Goal: Task Accomplishment & Management: Use online tool/utility

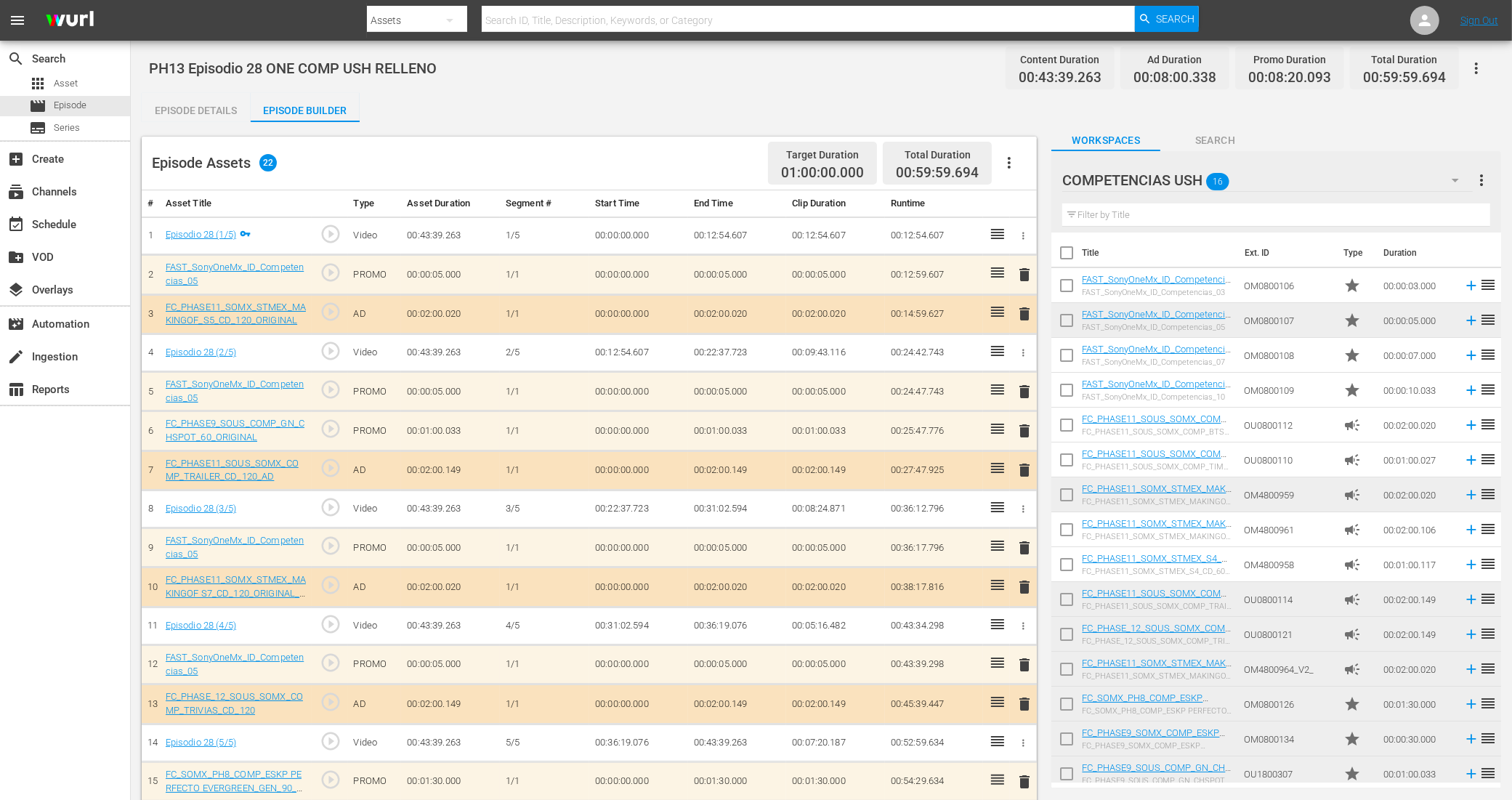
click at [1478, 62] on icon "button" at bounding box center [1477, 68] width 17 height 17
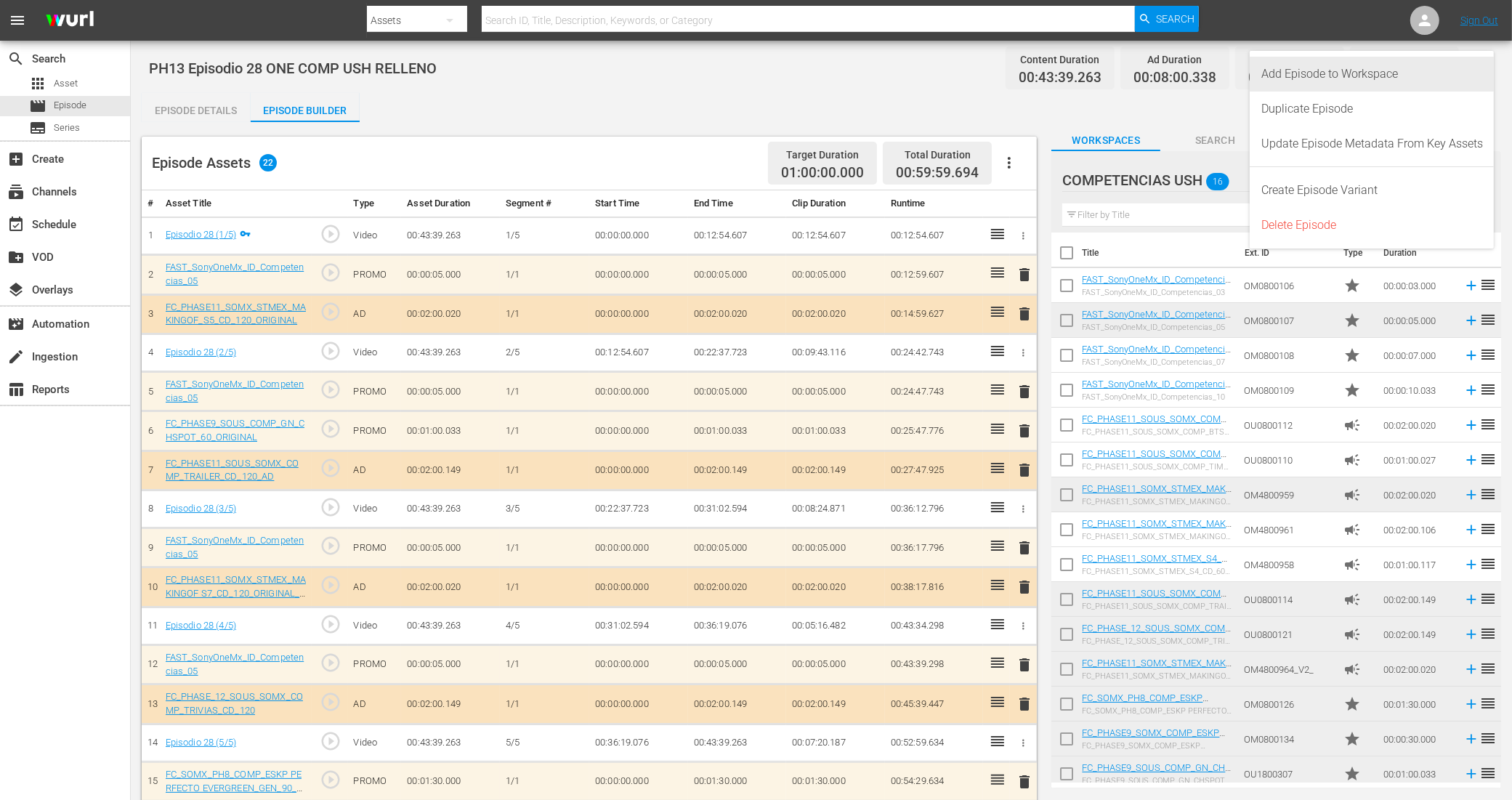
click at [1386, 75] on div "Add Episode to Workspace" at bounding box center [1372, 74] width 221 height 35
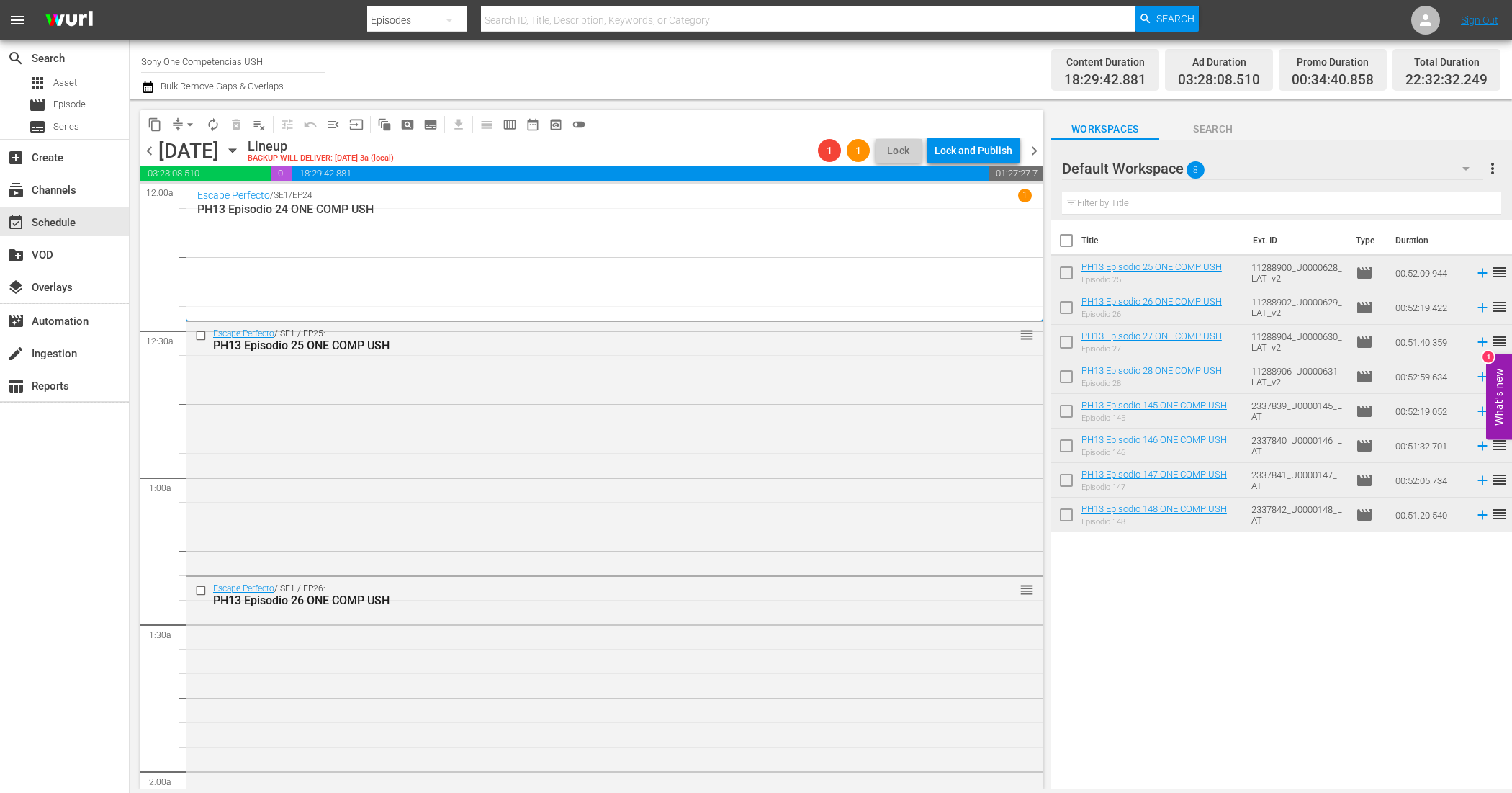
scroll to position [810, 0]
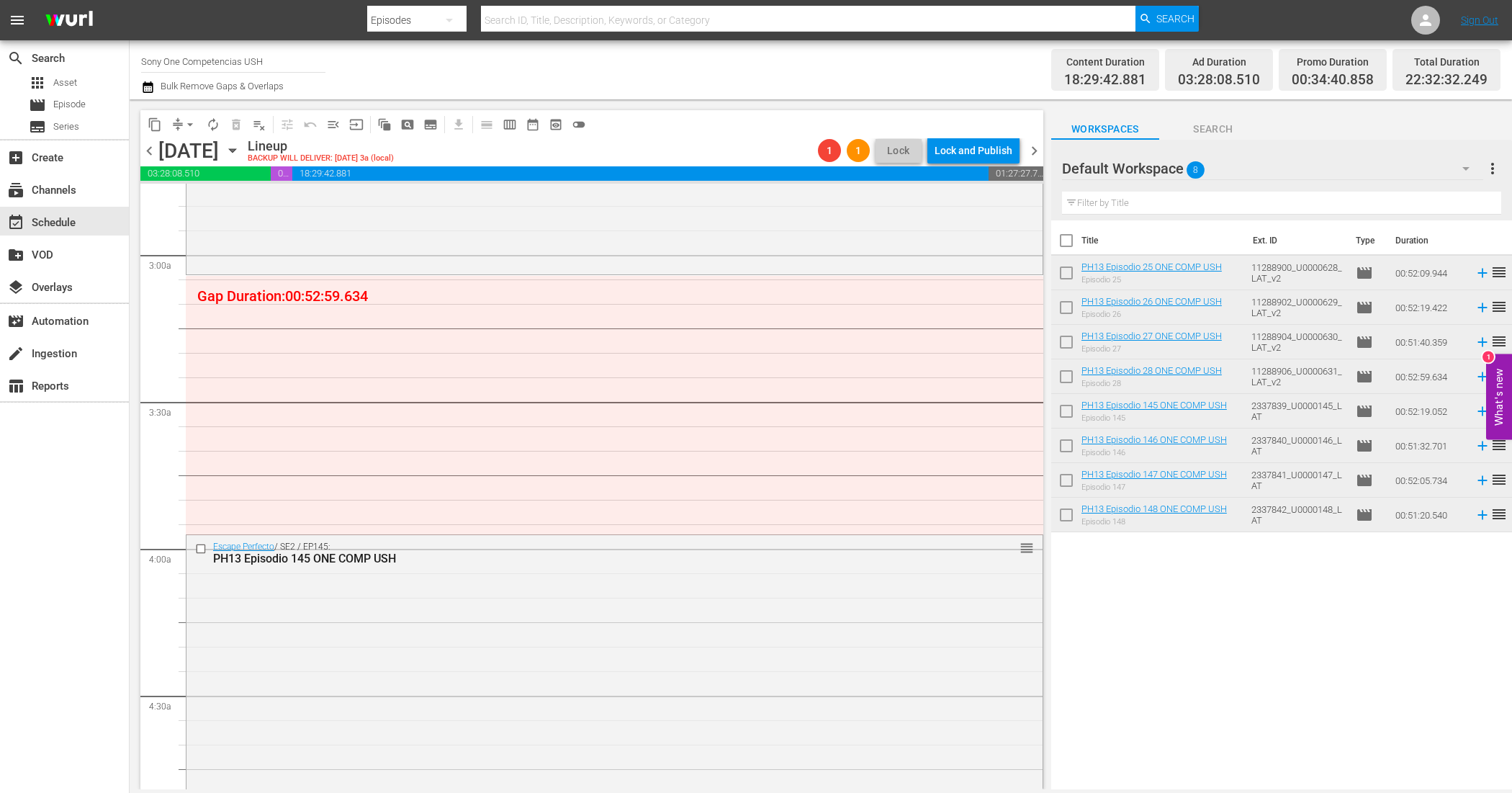
click at [1247, 163] on div "Default Workspace 8" at bounding box center [1273, 169] width 422 height 40
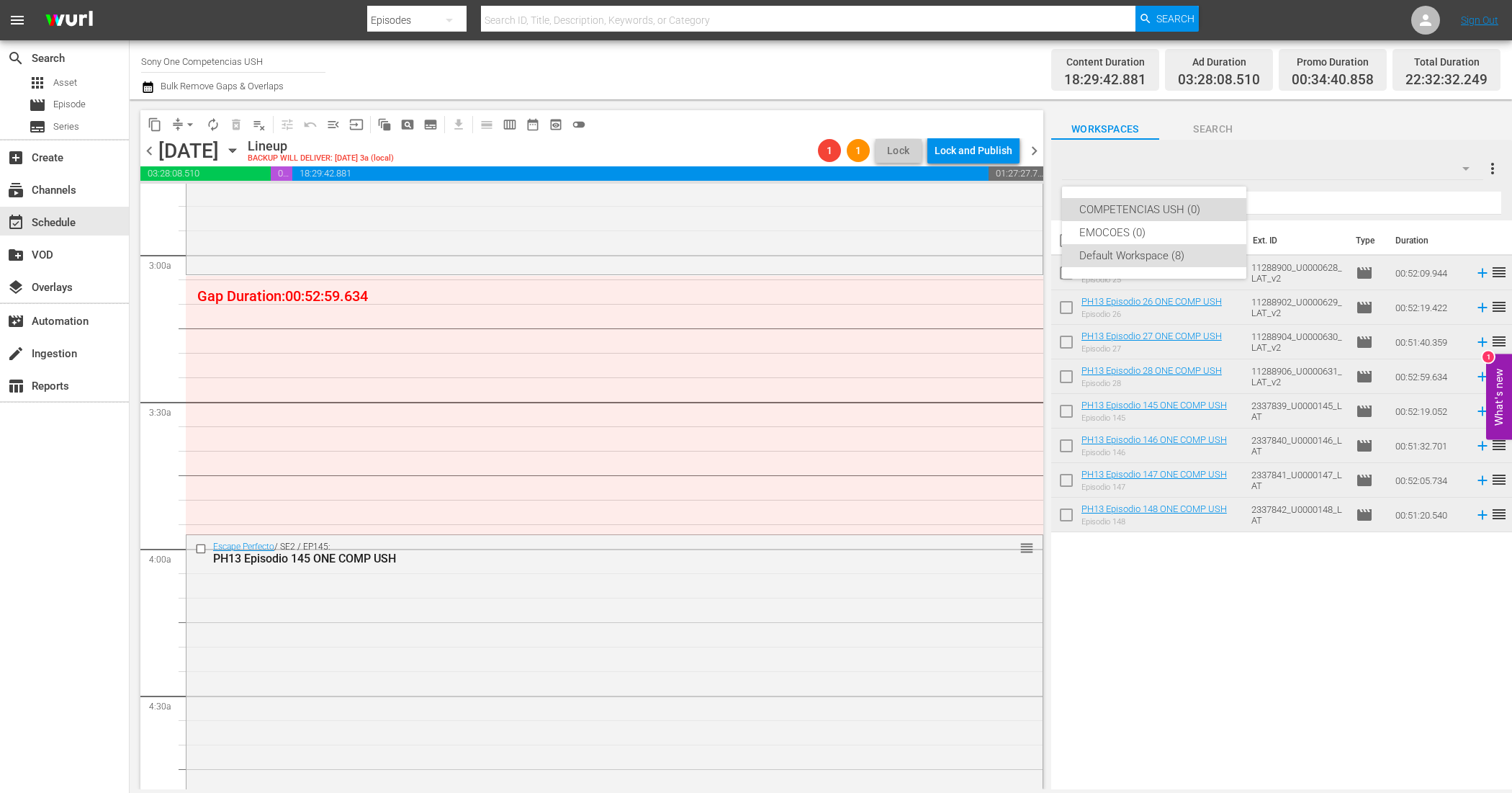
click at [1197, 200] on div "COMPETENCIAS USH (0)" at bounding box center [1153, 209] width 150 height 23
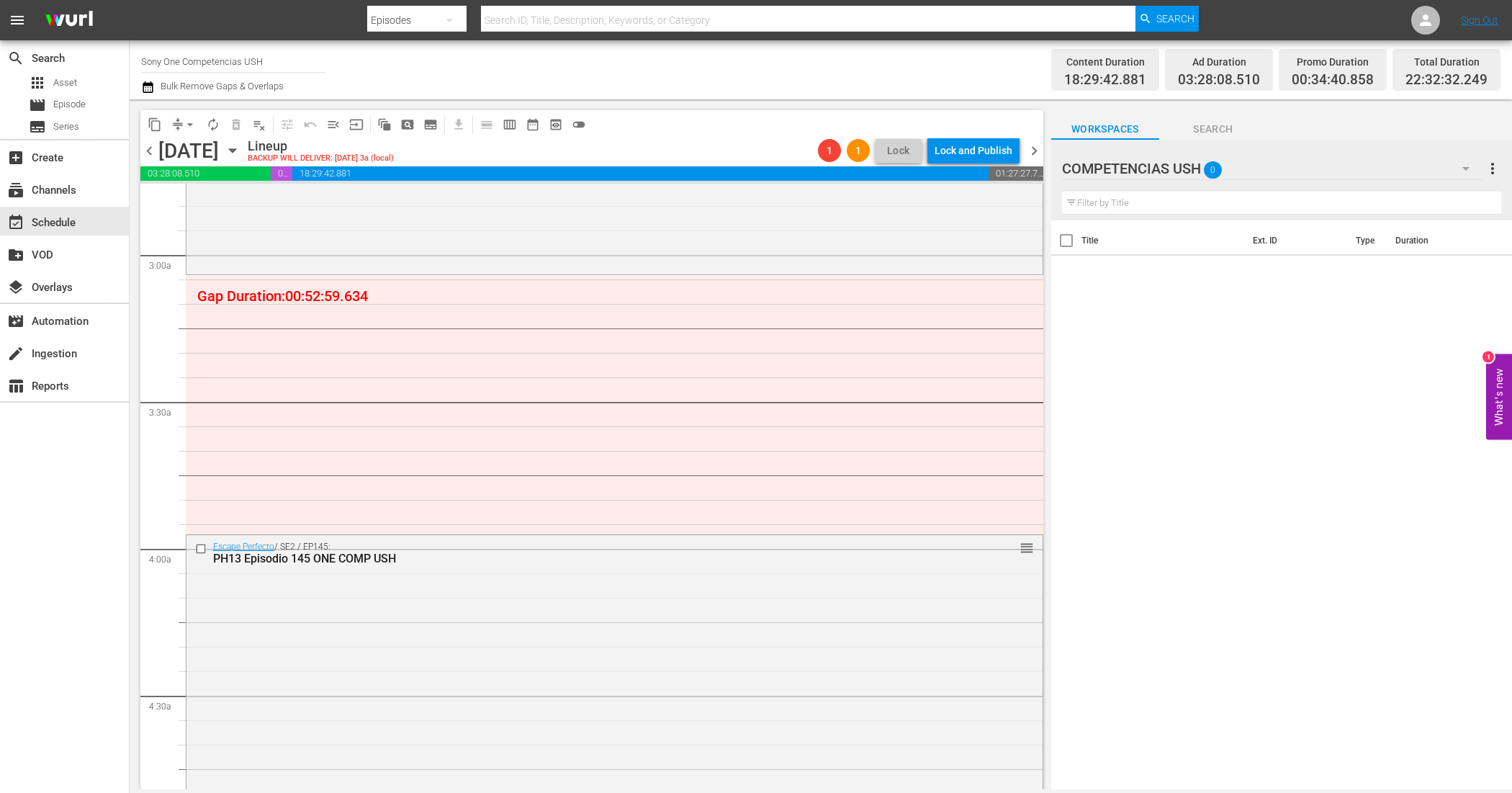
click at [1254, 167] on div "COMPETENCIAS USH 0" at bounding box center [1273, 169] width 422 height 40
click at [1188, 257] on div "Default Workspace (8)" at bounding box center [1153, 255] width 150 height 23
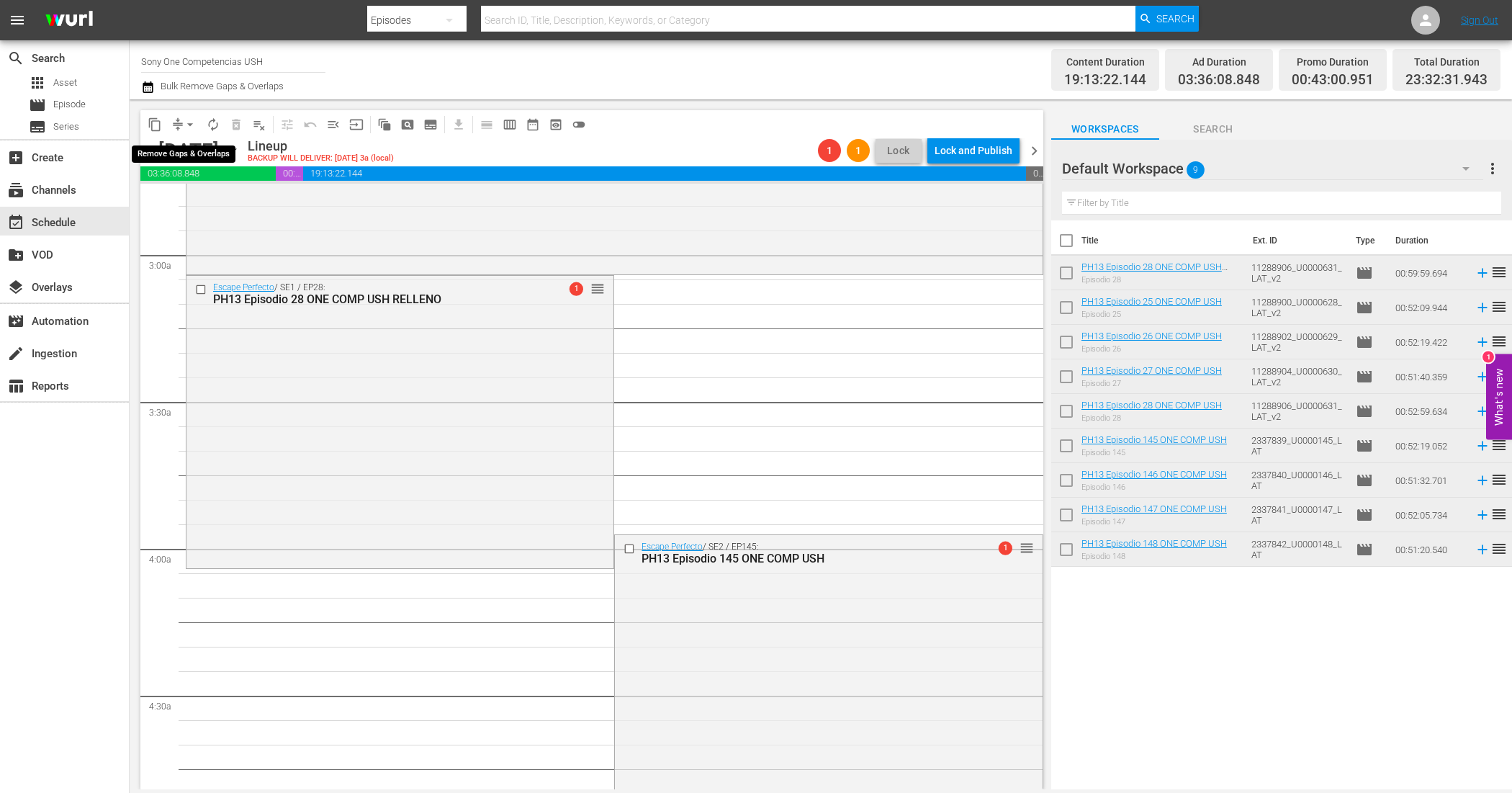
click at [193, 120] on span "arrow_drop_down" at bounding box center [189, 124] width 14 height 14
click at [207, 206] on li "Align to End of Previous Day" at bounding box center [190, 200] width 152 height 24
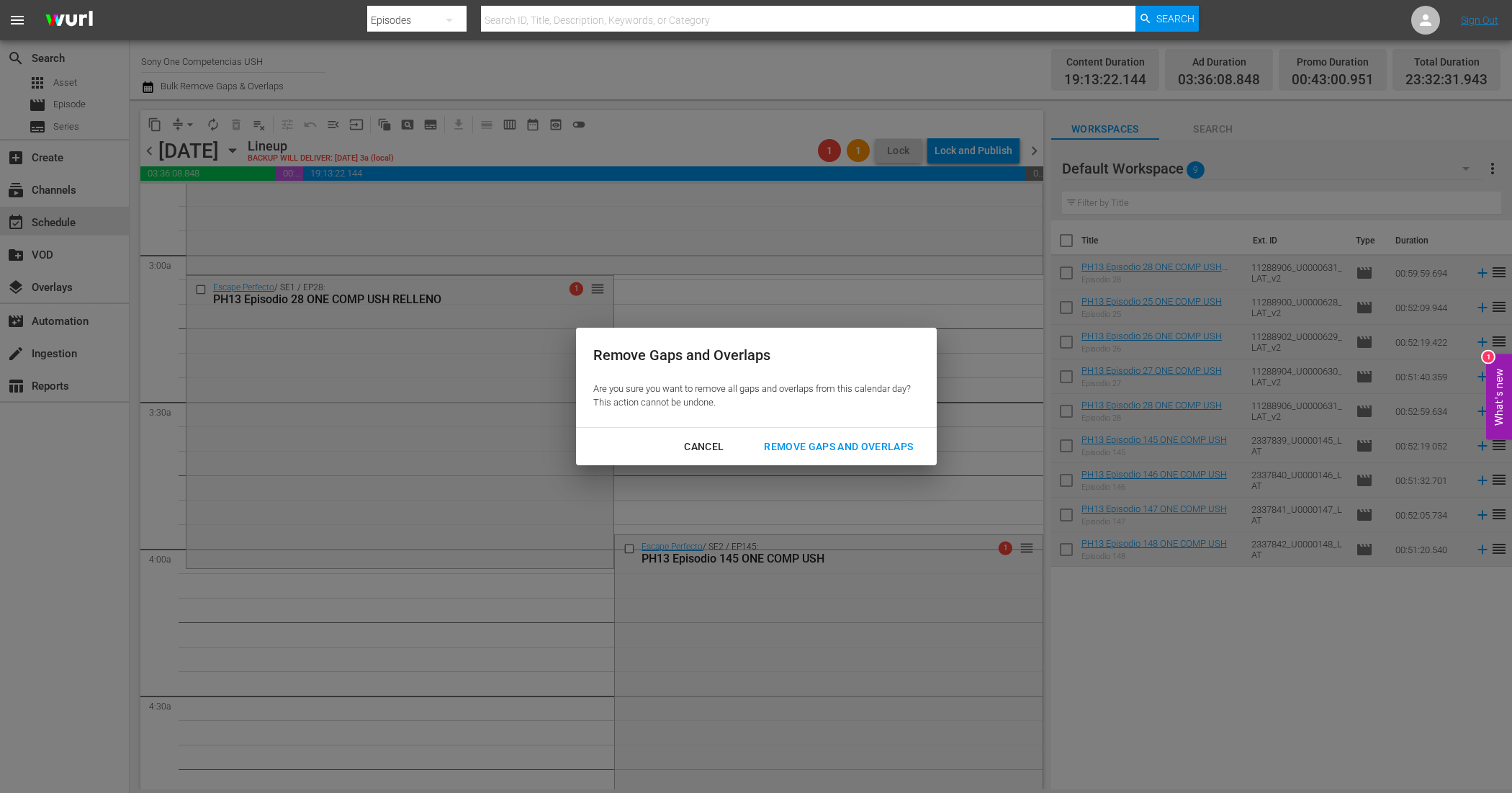
click at [778, 442] on div "Remove Gaps and Overlaps" at bounding box center [838, 446] width 172 height 18
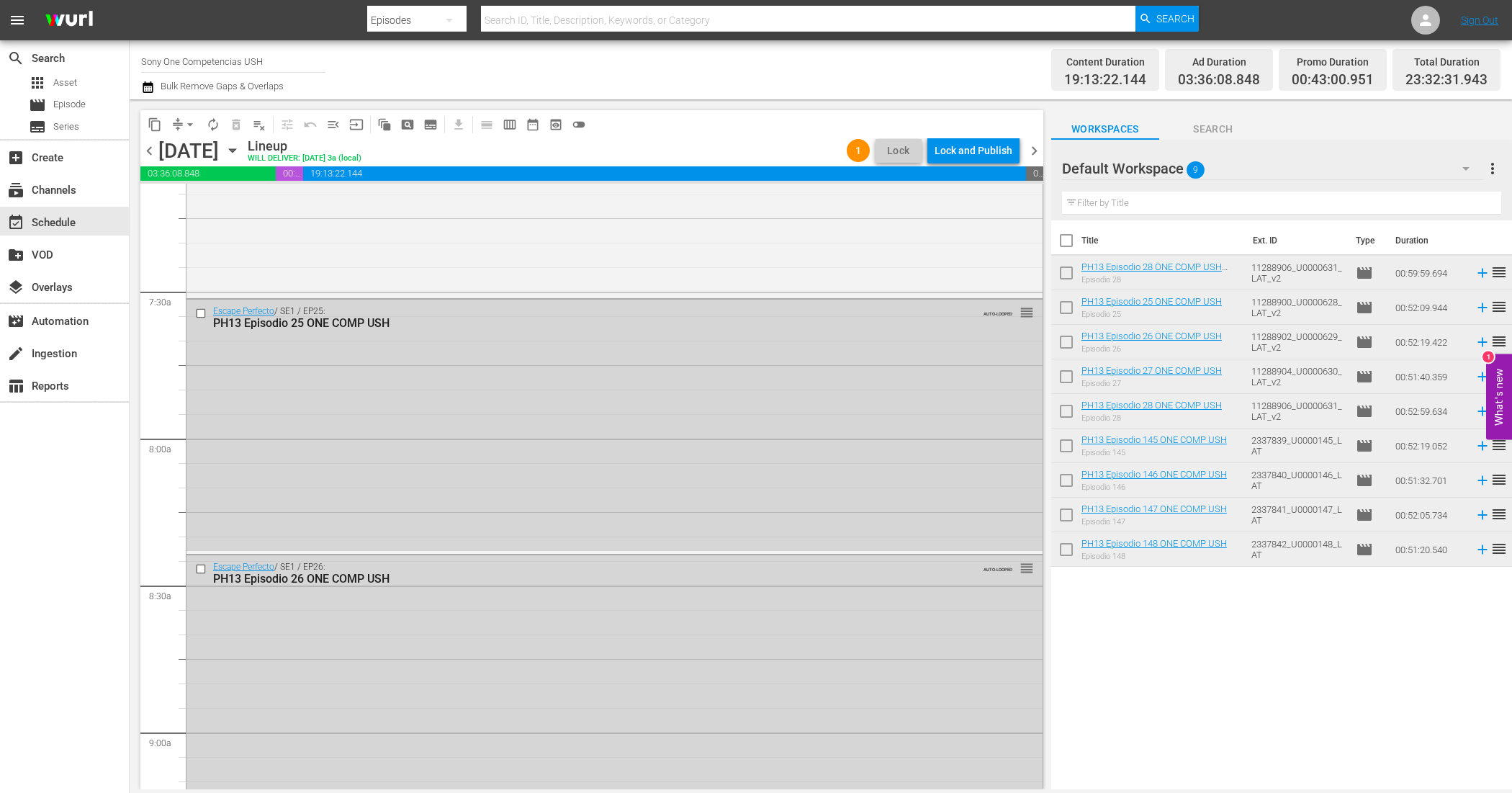
scroll to position [0, 0]
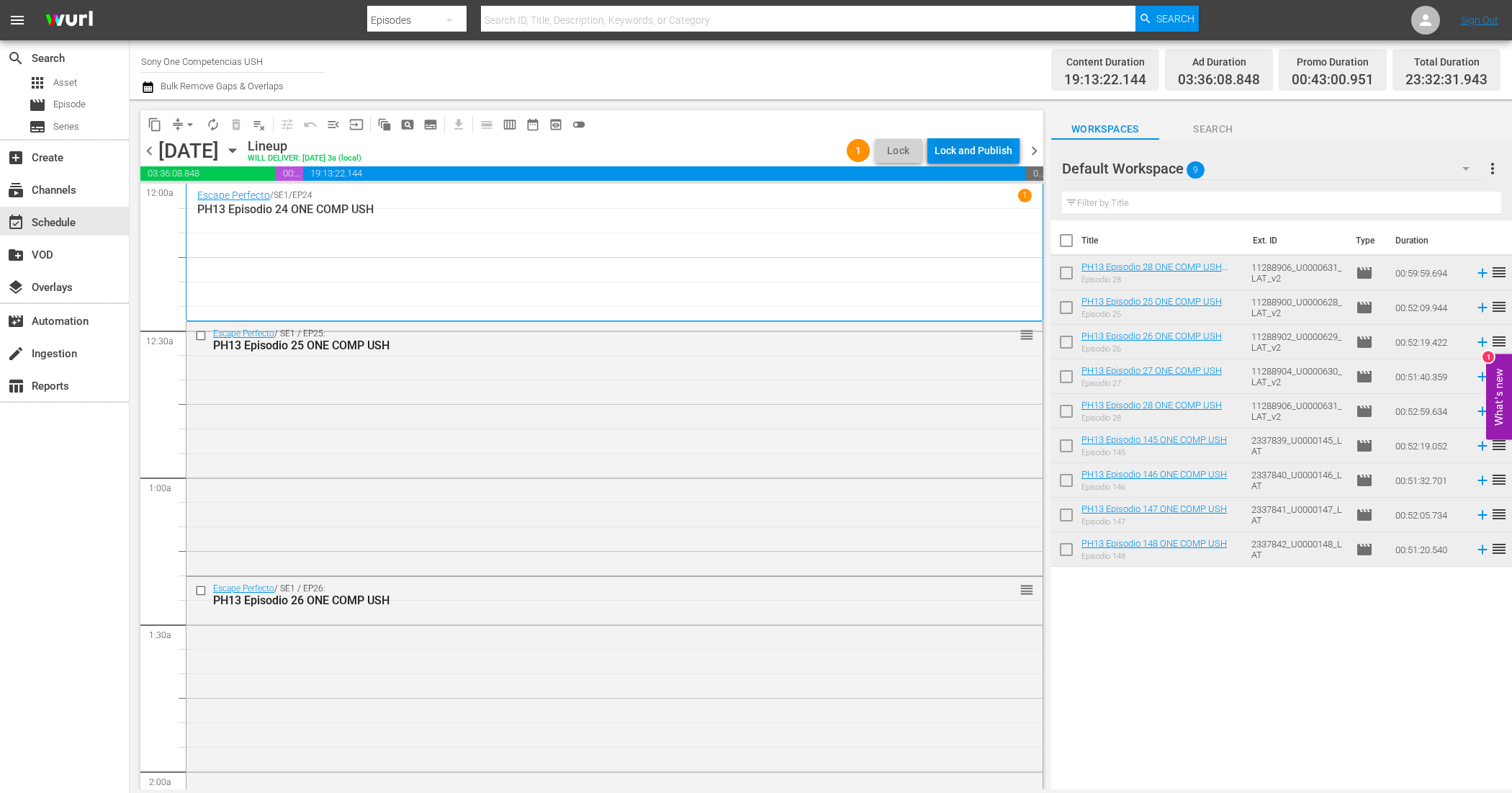
click at [971, 150] on div "Lock and Publish" at bounding box center [973, 151] width 78 height 26
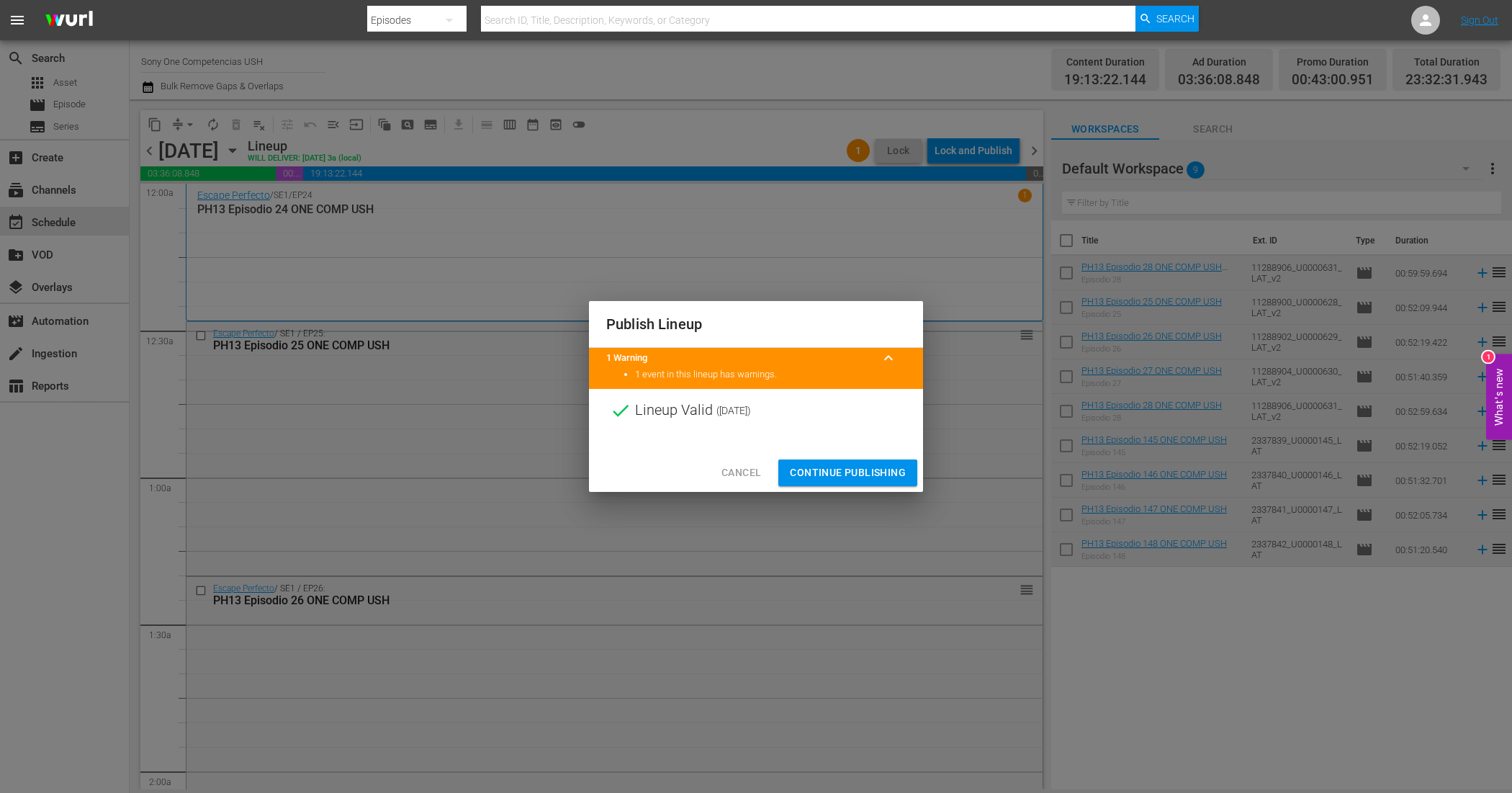
click at [877, 477] on span "Continue Publishing" at bounding box center [847, 472] width 116 height 18
